Goal: Transaction & Acquisition: Purchase product/service

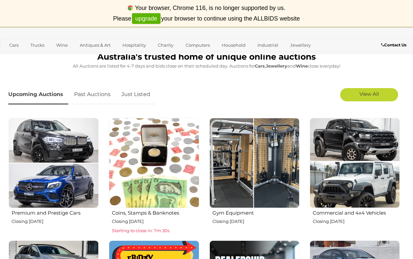
scroll to position [180, 0]
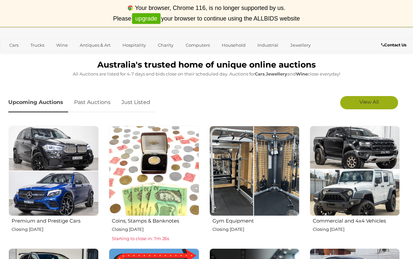
click at [363, 100] on span "View All" at bounding box center [369, 102] width 20 height 6
click at [360, 105] on link "Hide" at bounding box center [369, 102] width 58 height 13
click at [360, 105] on span "View All" at bounding box center [369, 102] width 20 height 6
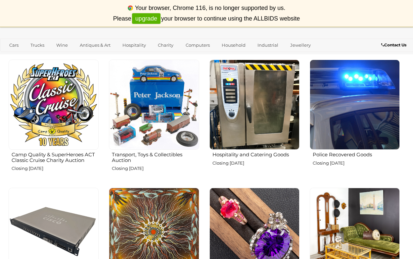
click at [16, 44] on link "Cars" at bounding box center [14, 45] width 18 height 11
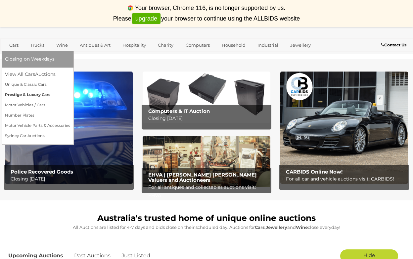
click at [36, 96] on link "Prestige & Luxury Cars" at bounding box center [37, 95] width 65 height 10
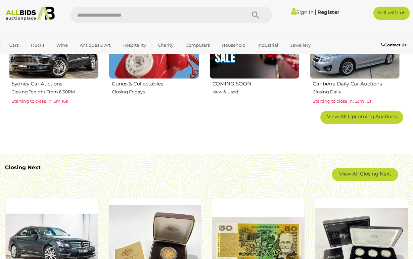
scroll to position [436, 0]
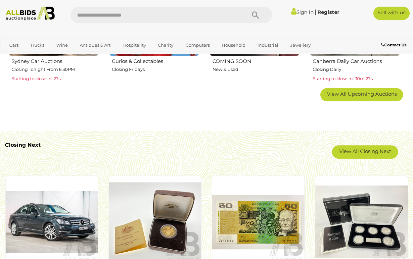
click at [97, 18] on input "text" at bounding box center [155, 15] width 169 height 17
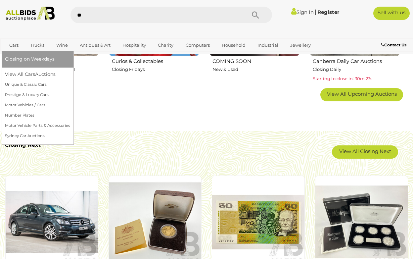
type input "*"
click at [13, 46] on link "Cars" at bounding box center [14, 45] width 18 height 11
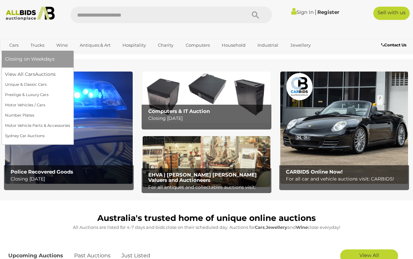
click at [9, 47] on link "Cars" at bounding box center [14, 45] width 18 height 11
click at [25, 74] on link "View All Cars Auctions" at bounding box center [37, 74] width 65 height 10
